Goal: Transaction & Acquisition: Purchase product/service

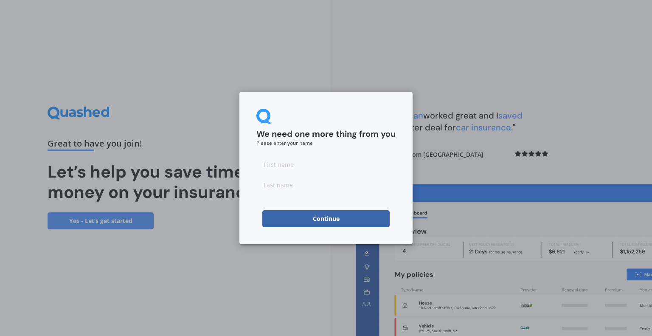
click at [291, 167] on input at bounding box center [326, 164] width 139 height 17
type input "[PERSON_NAME]"
click at [312, 220] on button "Continue" at bounding box center [326, 218] width 127 height 17
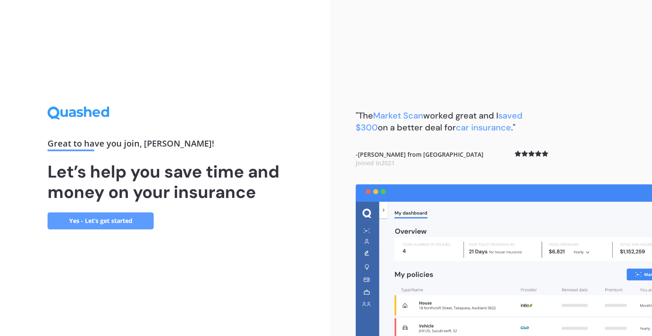
click at [97, 218] on link "Yes - Let’s get started" at bounding box center [101, 220] width 106 height 17
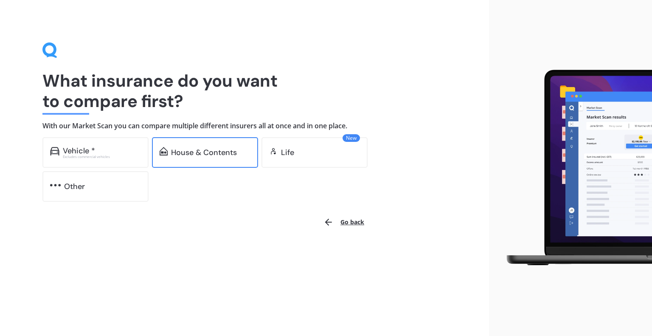
click at [206, 155] on div "House & Contents" at bounding box center [204, 152] width 66 height 8
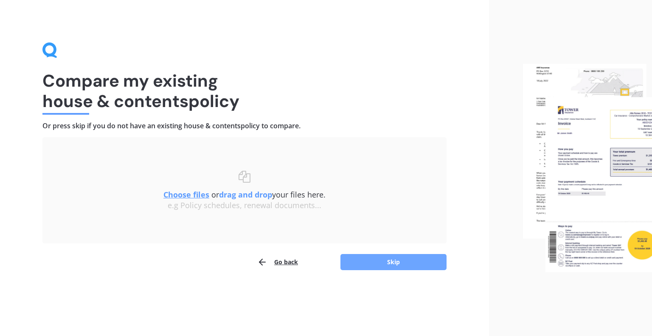
click at [385, 263] on button "Skip" at bounding box center [394, 262] width 106 height 16
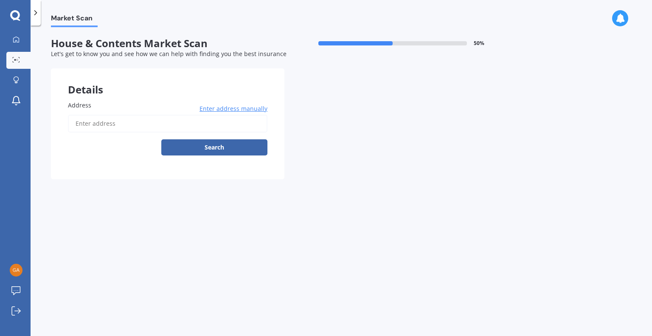
click at [114, 122] on input "Address" at bounding box center [168, 124] width 200 height 18
type input "[STREET_ADDRESS]"
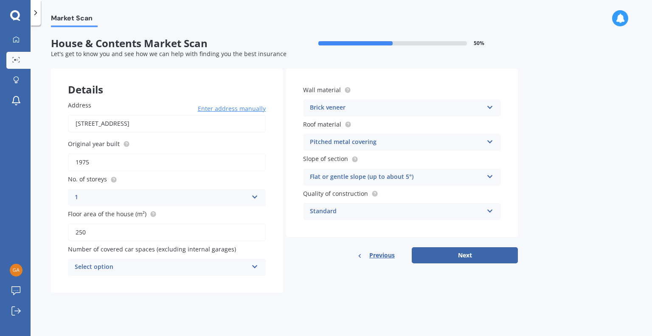
click at [109, 160] on input "1975" at bounding box center [167, 162] width 198 height 18
drag, startPoint x: 123, startPoint y: 160, endPoint x: 44, endPoint y: 157, distance: 79.5
click at [44, 157] on div "Market Scan House & Contents Market Scan 50 % Let's get to know you and see how…" at bounding box center [342, 182] width 622 height 311
type input "2024"
click at [123, 267] on div "Select option" at bounding box center [161, 267] width 173 height 10
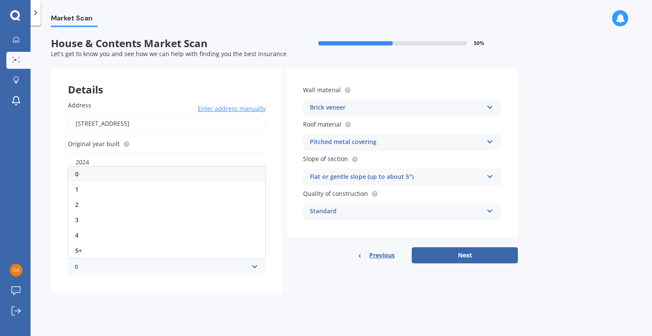
click at [121, 283] on div "Address [STREET_ADDRESS] Enter address manually Search Original year built 2024…" at bounding box center [167, 188] width 232 height 209
click at [364, 110] on div "Brick veneer" at bounding box center [396, 108] width 173 height 10
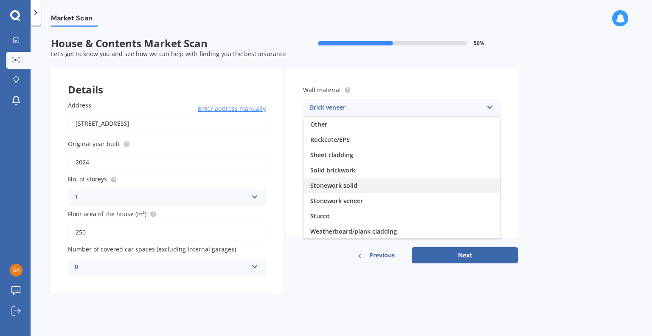
scroll to position [77, 0]
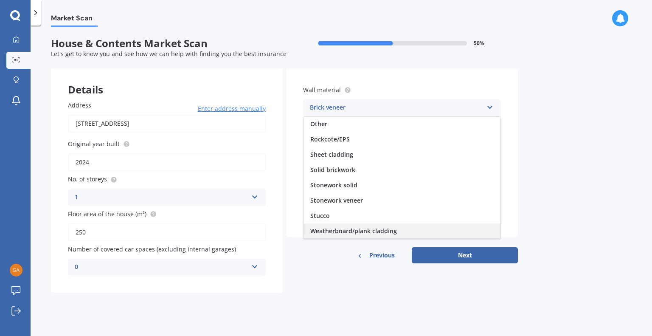
click at [371, 230] on span "Weatherboard/plank cladding" at bounding box center [354, 231] width 87 height 8
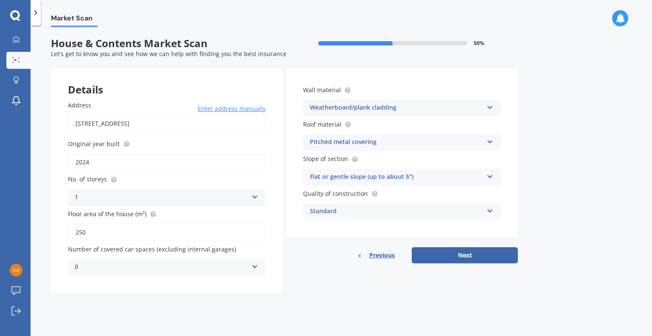
click at [386, 176] on div "Flat or gentle slope (up to about 5°)" at bounding box center [396, 177] width 173 height 10
click at [539, 175] on div "Market Scan House & Contents Market Scan 50 % Let's get to know you and see how…" at bounding box center [342, 182] width 622 height 311
click at [456, 251] on button "Next" at bounding box center [465, 255] width 106 height 16
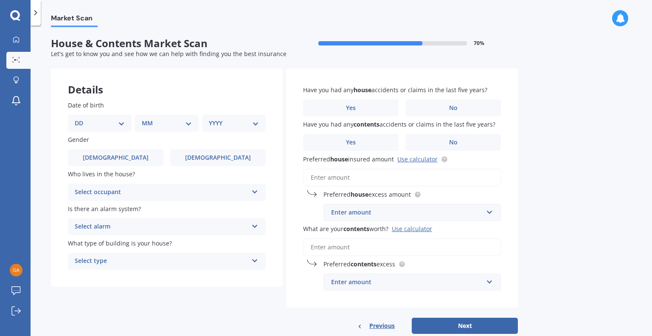
click at [364, 216] on div "Enter amount" at bounding box center [407, 212] width 152 height 9
click at [554, 216] on div "Market Scan House & Contents Market Scan 70 % Let's get to know you and see how…" at bounding box center [342, 182] width 622 height 311
click at [364, 217] on input "text" at bounding box center [410, 212] width 170 height 16
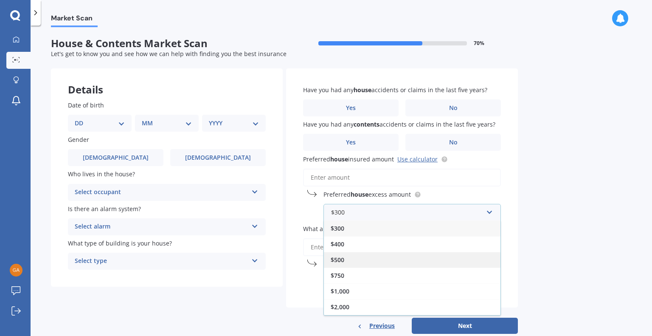
click at [368, 261] on div "$500" at bounding box center [412, 260] width 177 height 16
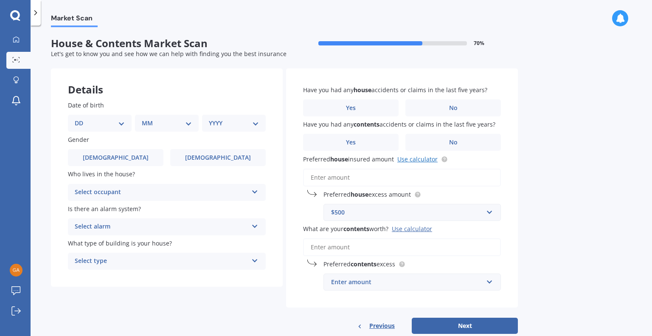
click at [407, 160] on link "Use calculator" at bounding box center [418, 159] width 40 height 8
